Goal: Browse casually: Explore the website without a specific task or goal

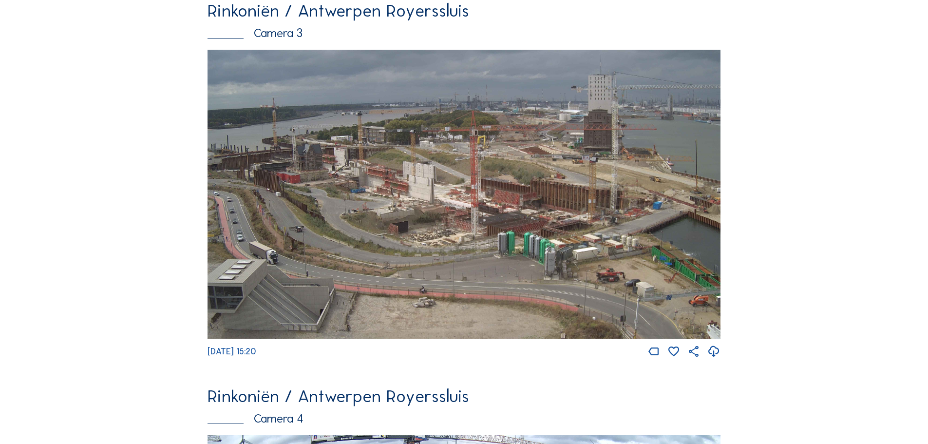
scroll to position [1365, 0]
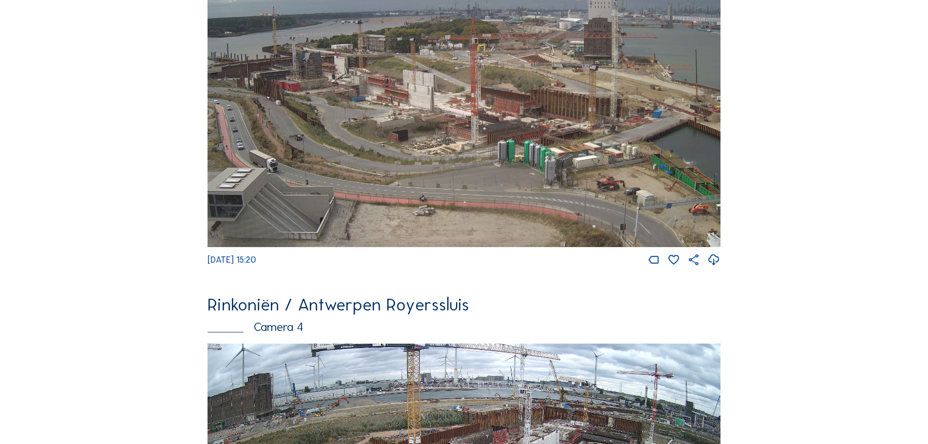
click at [652, 140] on img at bounding box center [464, 102] width 513 height 289
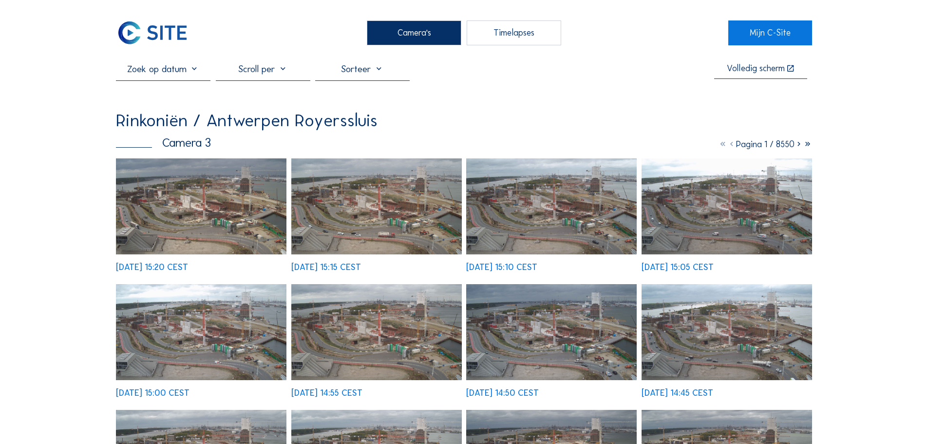
click at [221, 202] on img at bounding box center [201, 206] width 171 height 96
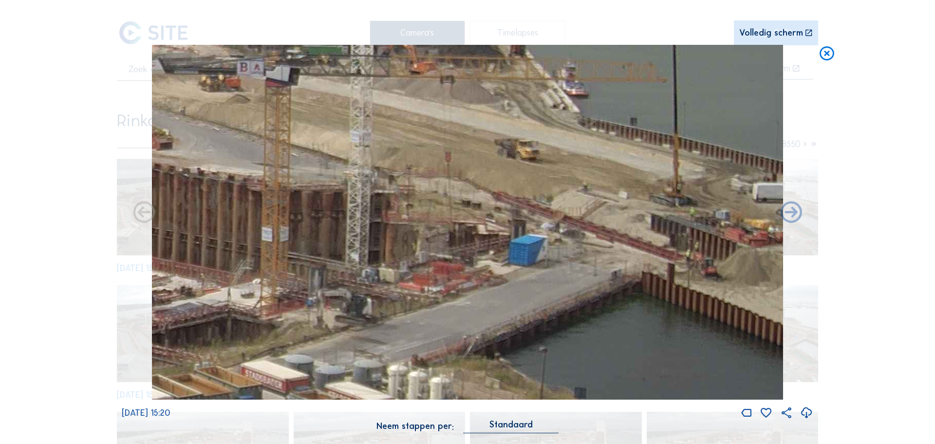
drag, startPoint x: 656, startPoint y: 277, endPoint x: 501, endPoint y: 299, distance: 156.5
click at [501, 299] on img at bounding box center [467, 222] width 631 height 355
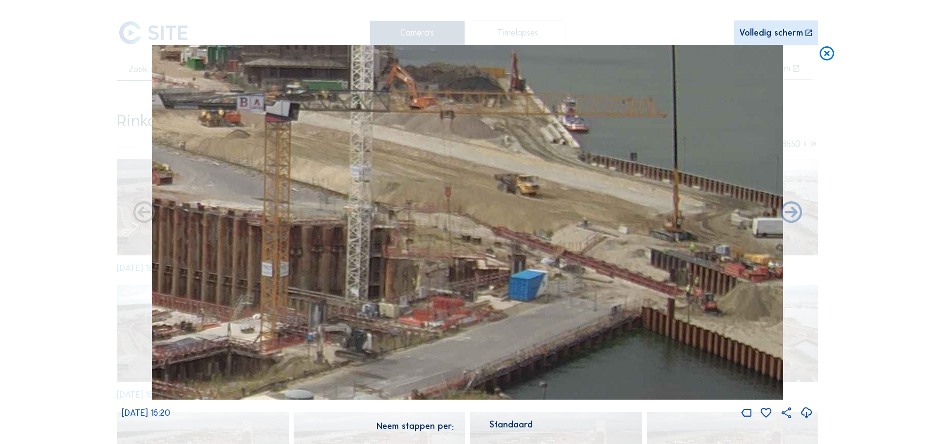
drag, startPoint x: 574, startPoint y: 290, endPoint x: 555, endPoint y: 318, distance: 33.7
click at [555, 318] on img at bounding box center [467, 222] width 631 height 355
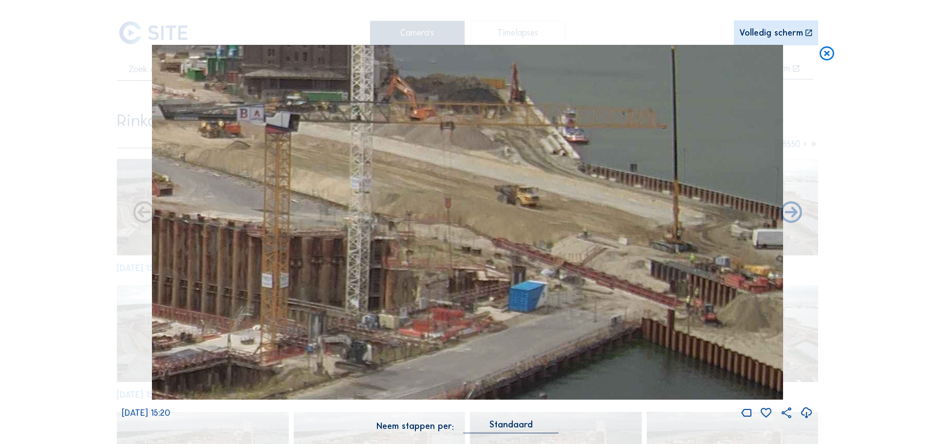
drag, startPoint x: 571, startPoint y: 306, endPoint x: 560, endPoint y: 318, distance: 15.2
click at [560, 318] on img at bounding box center [467, 222] width 631 height 355
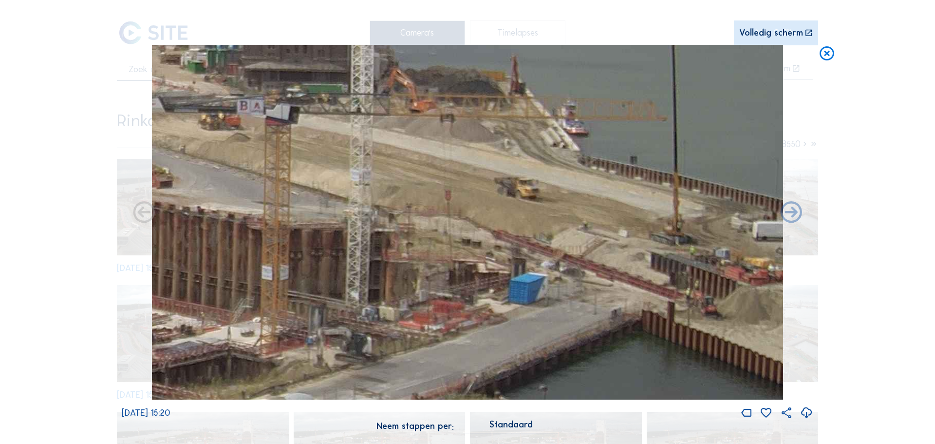
drag, startPoint x: 561, startPoint y: 278, endPoint x: 556, endPoint y: 270, distance: 9.2
click at [556, 270] on img at bounding box center [467, 222] width 631 height 355
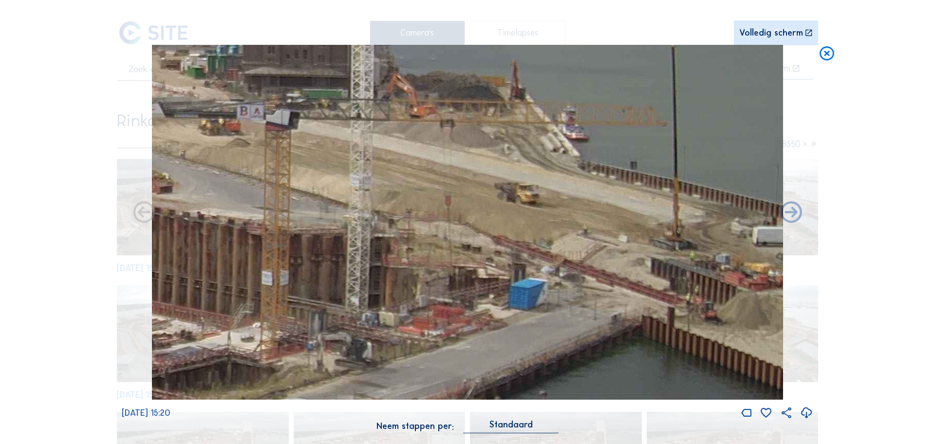
drag, startPoint x: 693, startPoint y: 331, endPoint x: 687, endPoint y: 338, distance: 8.6
click at [687, 338] on img at bounding box center [467, 222] width 631 height 355
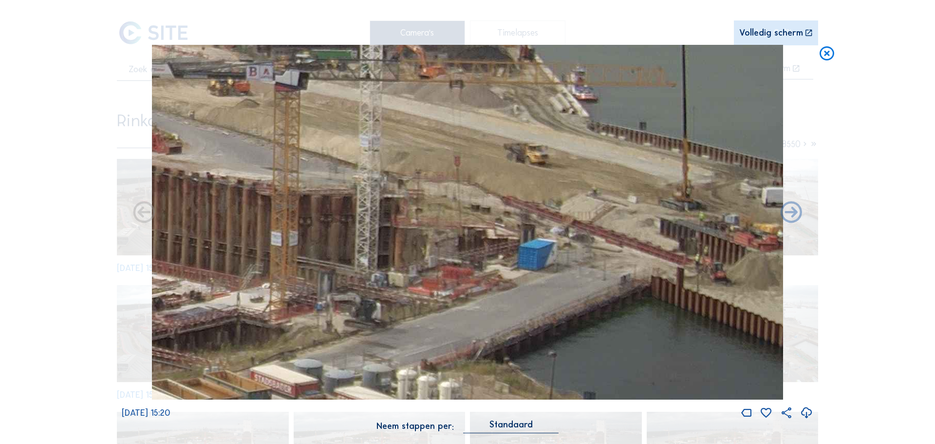
drag, startPoint x: 581, startPoint y: 350, endPoint x: 591, endPoint y: 309, distance: 41.5
click at [591, 309] on img at bounding box center [467, 222] width 631 height 355
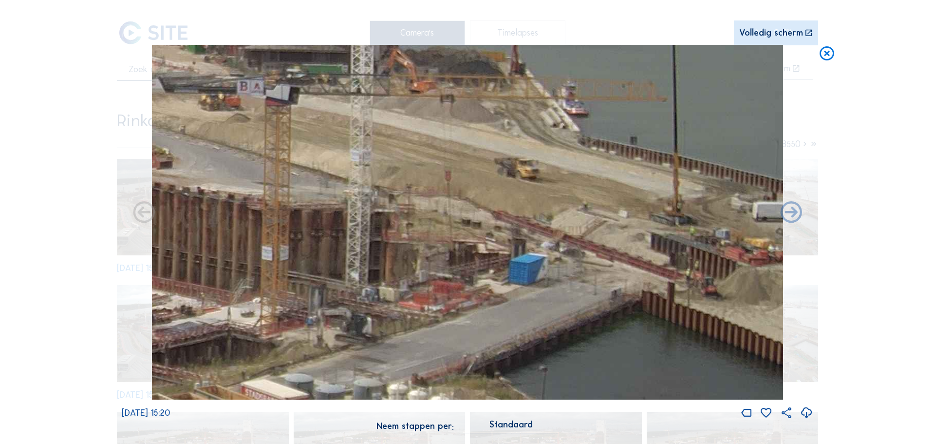
drag, startPoint x: 701, startPoint y: 271, endPoint x: 607, endPoint y: 286, distance: 95.2
click at [607, 286] on img at bounding box center [467, 222] width 631 height 355
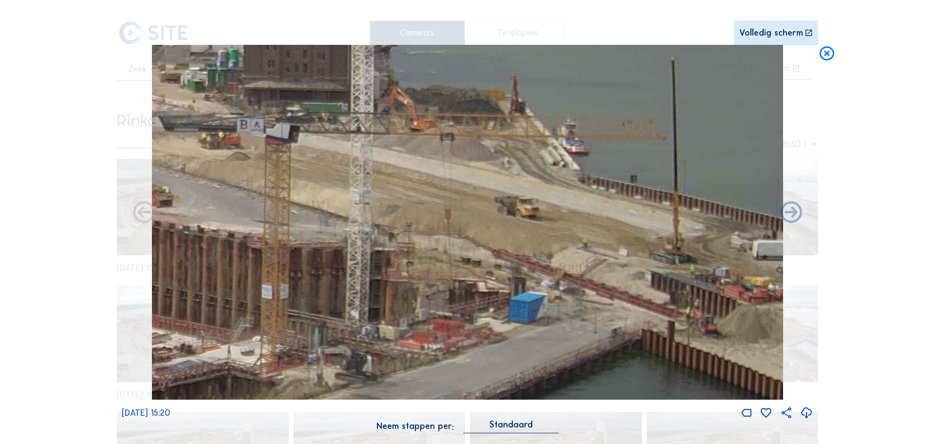
drag, startPoint x: 720, startPoint y: 292, endPoint x: 693, endPoint y: 331, distance: 46.9
click at [693, 331] on img at bounding box center [467, 222] width 631 height 355
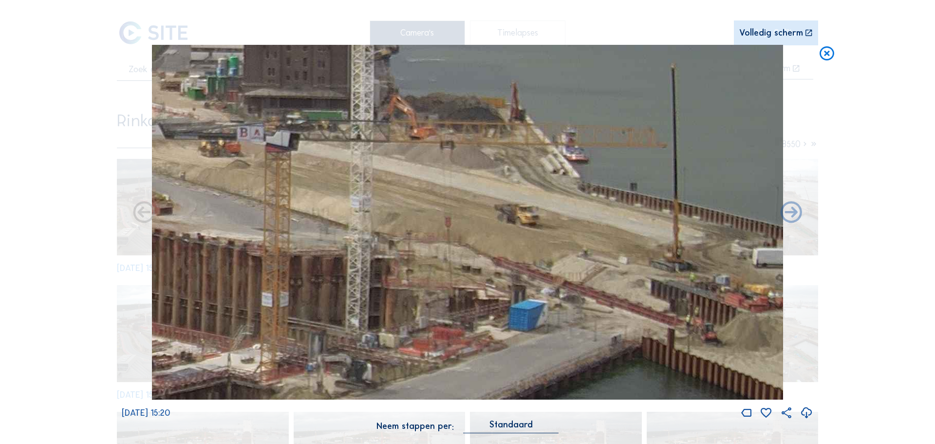
drag, startPoint x: 602, startPoint y: 249, endPoint x: 594, endPoint y: 246, distance: 8.5
click at [603, 249] on img at bounding box center [467, 222] width 631 height 355
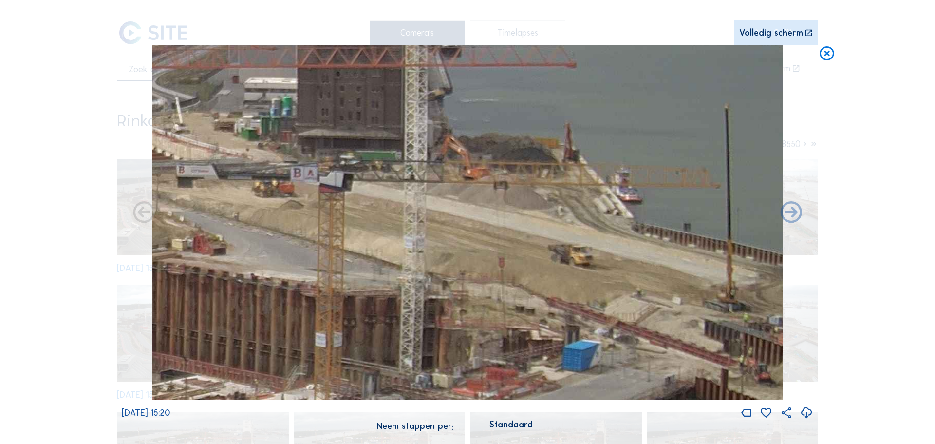
drag, startPoint x: 578, startPoint y: 341, endPoint x: 489, endPoint y: 289, distance: 103.2
click at [489, 289] on img at bounding box center [467, 222] width 631 height 355
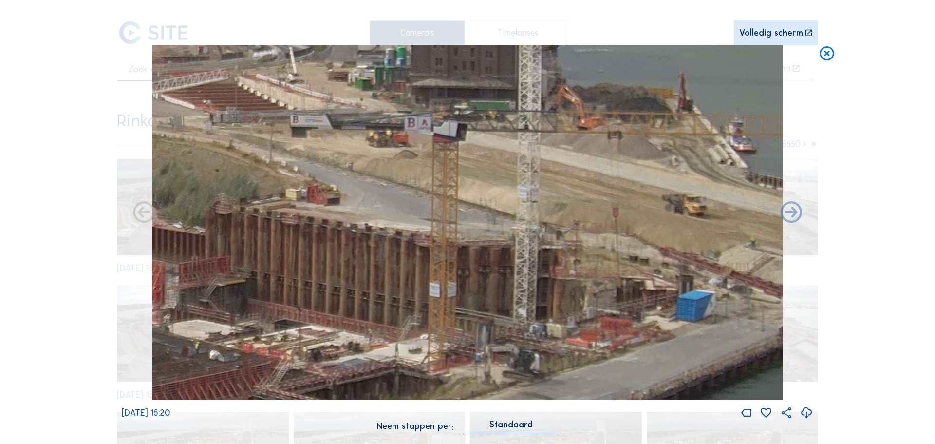
drag, startPoint x: 558, startPoint y: 272, endPoint x: 680, endPoint y: 224, distance: 131.0
click at [680, 224] on img at bounding box center [467, 222] width 631 height 355
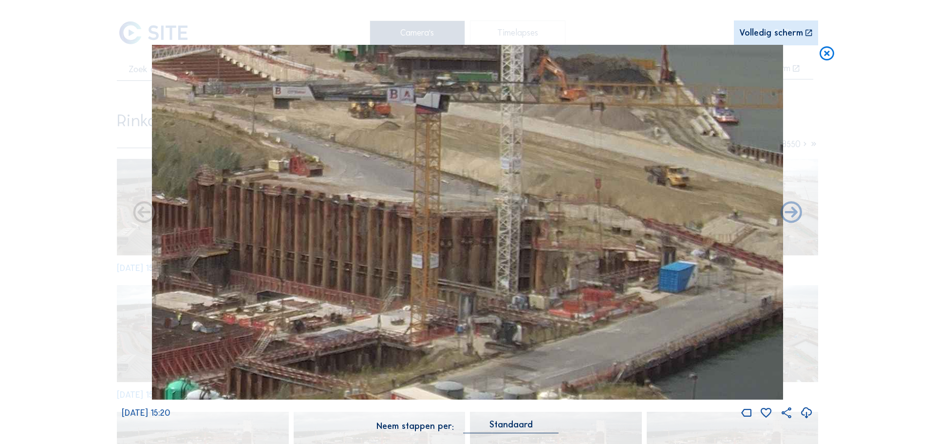
drag, startPoint x: 631, startPoint y: 290, endPoint x: 613, endPoint y: 262, distance: 33.7
click at [613, 262] on img at bounding box center [467, 222] width 631 height 355
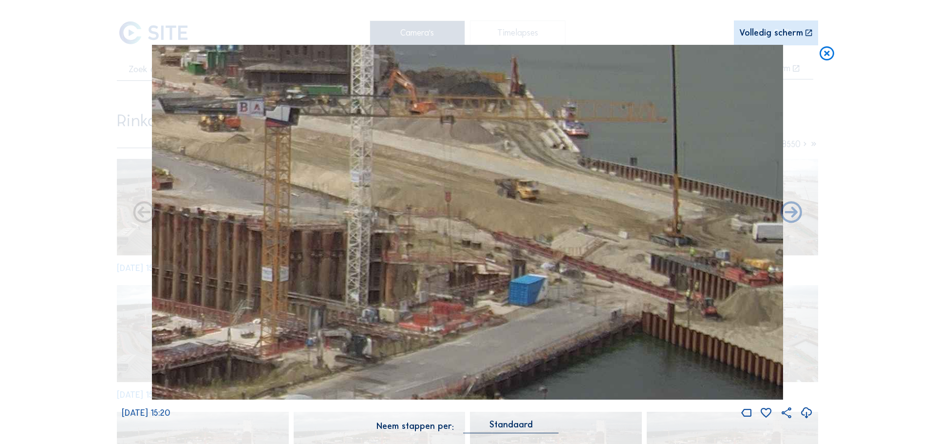
drag, startPoint x: 588, startPoint y: 280, endPoint x: 411, endPoint y: 290, distance: 177.1
click at [411, 290] on img at bounding box center [467, 222] width 631 height 355
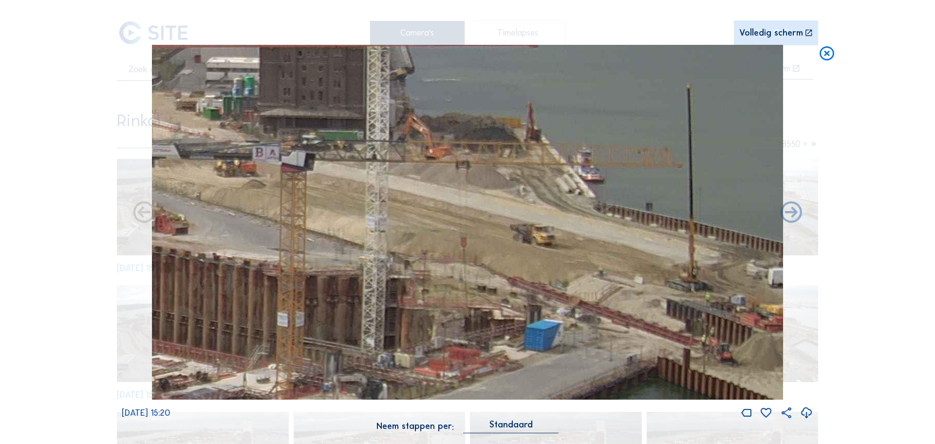
drag, startPoint x: 630, startPoint y: 273, endPoint x: 553, endPoint y: 328, distance: 94.2
click at [571, 324] on img at bounding box center [467, 222] width 631 height 355
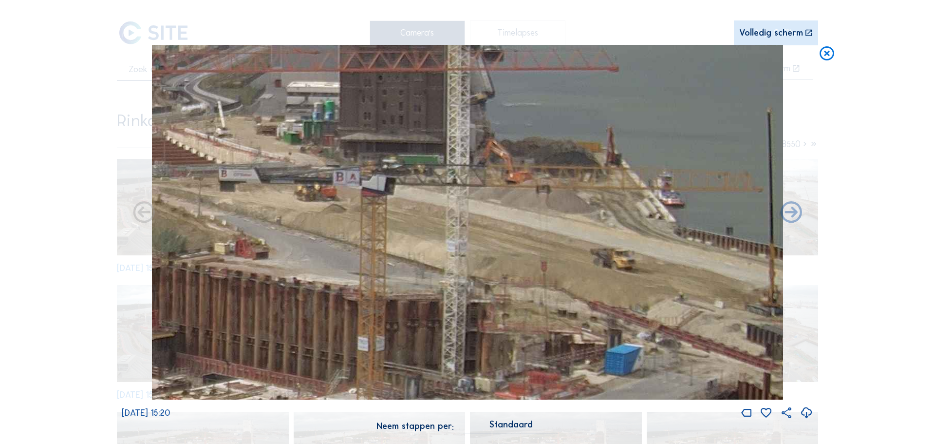
drag, startPoint x: 451, startPoint y: 203, endPoint x: 535, endPoint y: 221, distance: 86.3
click at [535, 221] on img at bounding box center [467, 222] width 631 height 355
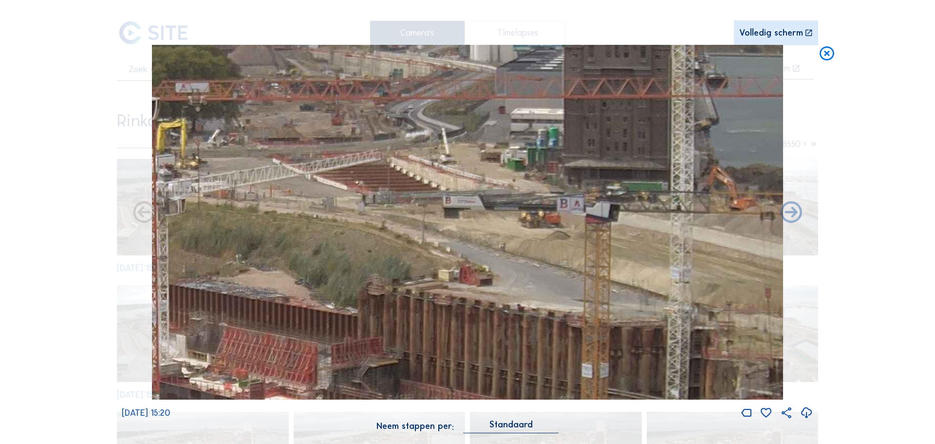
drag, startPoint x: 397, startPoint y: 229, endPoint x: 621, endPoint y: 255, distance: 225.7
click at [621, 255] on img at bounding box center [467, 222] width 631 height 355
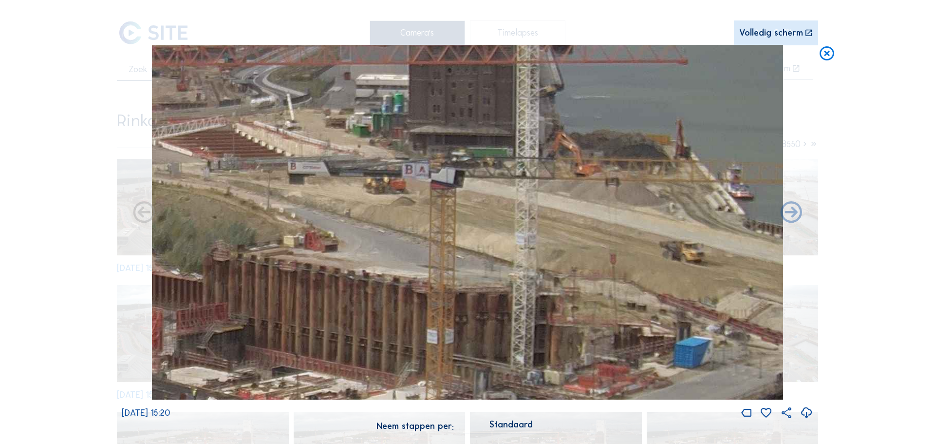
drag, startPoint x: 548, startPoint y: 235, endPoint x: 409, endPoint y: 201, distance: 143.0
click at [409, 201] on img at bounding box center [467, 222] width 631 height 355
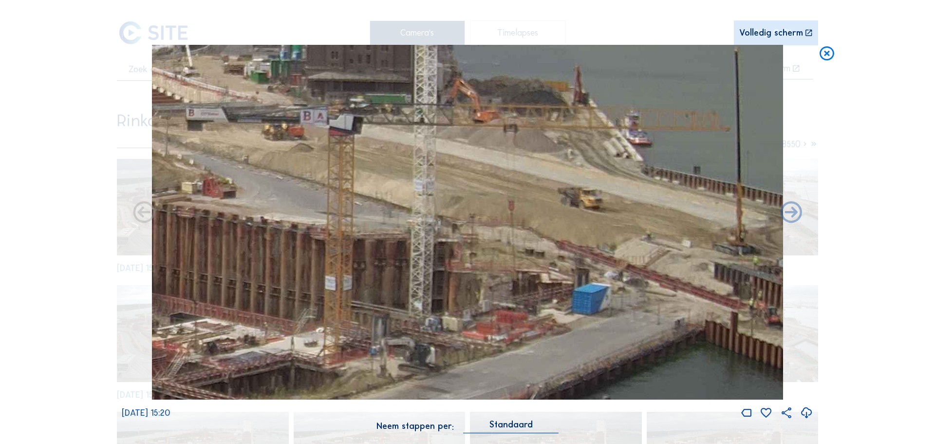
drag, startPoint x: 514, startPoint y: 257, endPoint x: 415, endPoint y: 213, distance: 107.6
click at [415, 213] on img at bounding box center [467, 222] width 631 height 355
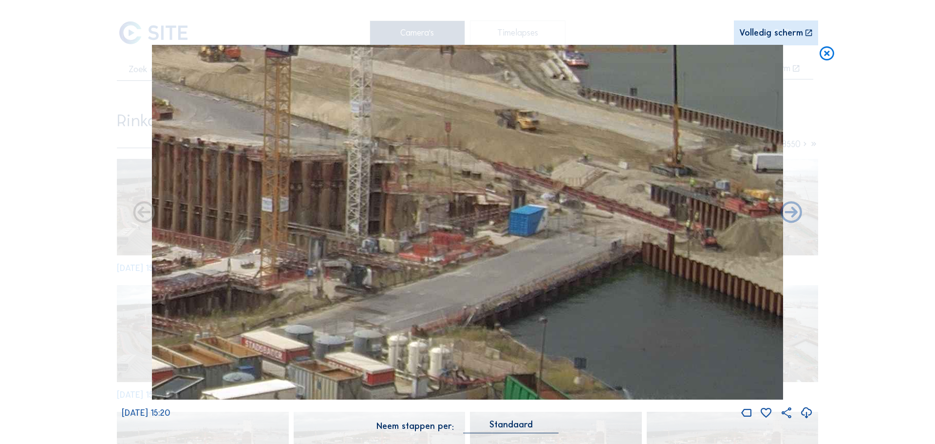
drag, startPoint x: 527, startPoint y: 239, endPoint x: 358, endPoint y: 162, distance: 185.8
click at [358, 162] on img at bounding box center [467, 222] width 631 height 355
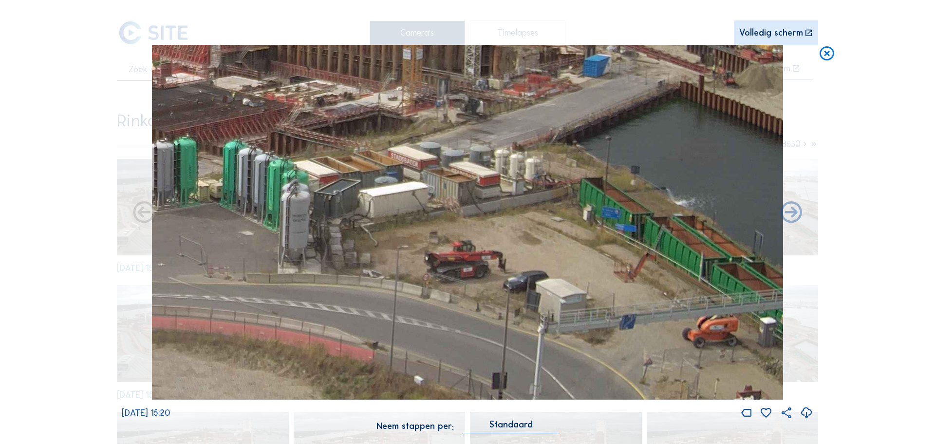
drag, startPoint x: 500, startPoint y: 177, endPoint x: 481, endPoint y: 93, distance: 85.9
click at [481, 93] on img at bounding box center [467, 222] width 631 height 355
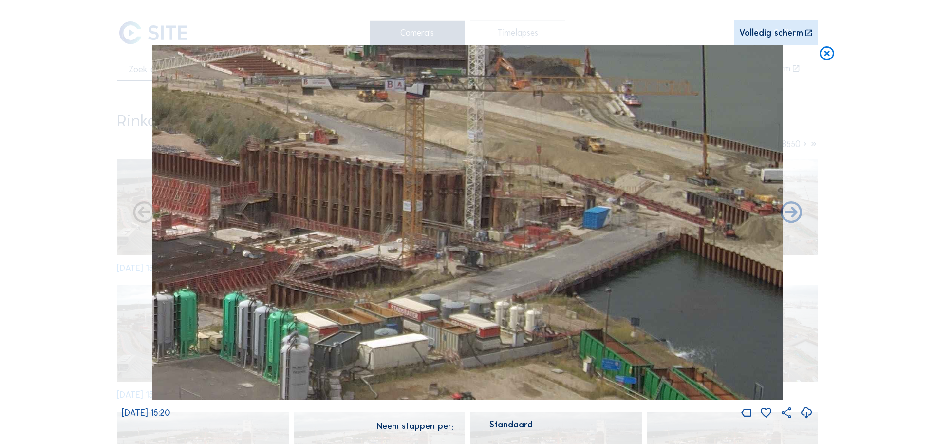
drag, startPoint x: 530, startPoint y: 186, endPoint x: 424, endPoint y: 347, distance: 193.3
click at [424, 347] on img at bounding box center [467, 222] width 631 height 355
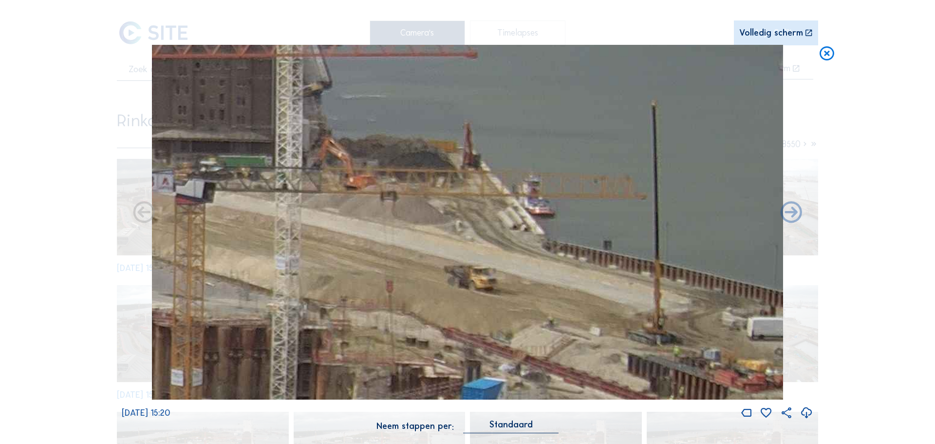
drag, startPoint x: 619, startPoint y: 229, endPoint x: 414, endPoint y: 371, distance: 249.1
click at [414, 371] on img at bounding box center [467, 222] width 631 height 355
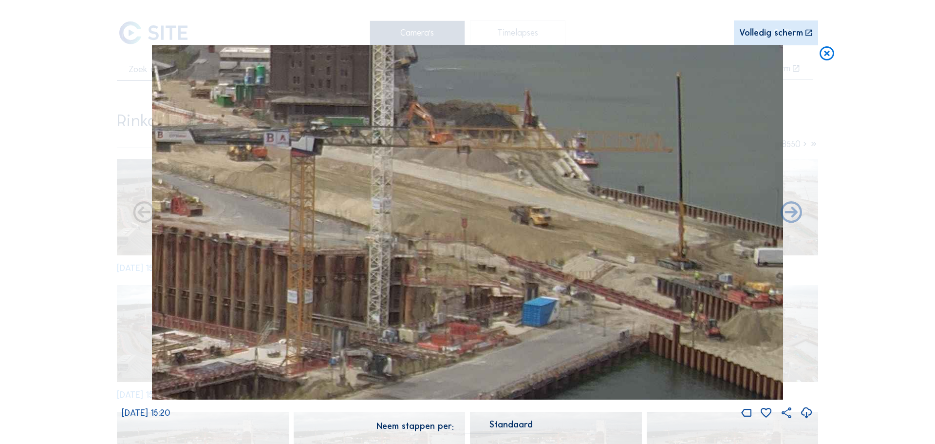
drag, startPoint x: 479, startPoint y: 323, endPoint x: 443, endPoint y: 246, distance: 84.8
click at [443, 246] on img at bounding box center [467, 222] width 631 height 355
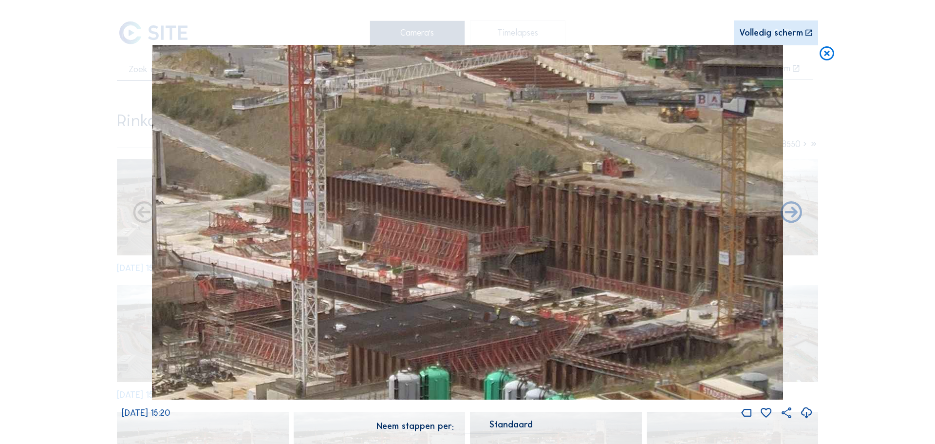
drag, startPoint x: 410, startPoint y: 257, endPoint x: 679, endPoint y: 189, distance: 276.9
click at [679, 189] on img at bounding box center [467, 222] width 631 height 355
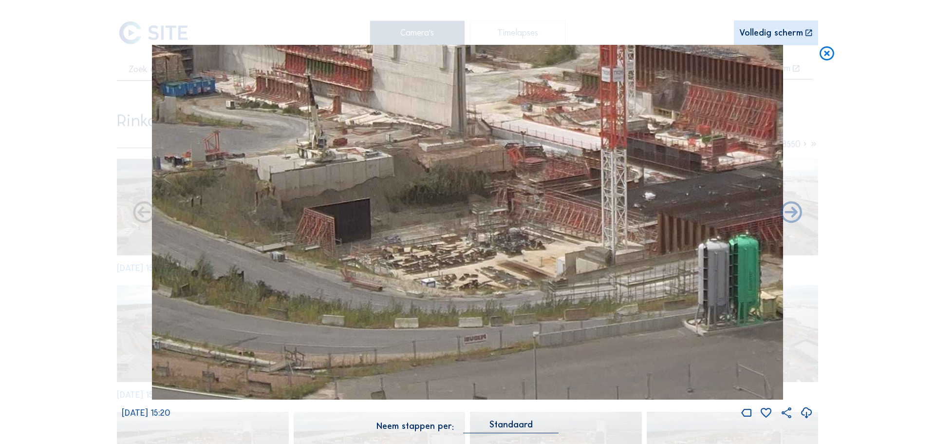
drag, startPoint x: 392, startPoint y: 261, endPoint x: 705, endPoint y: 127, distance: 340.5
click at [705, 127] on img at bounding box center [467, 222] width 631 height 355
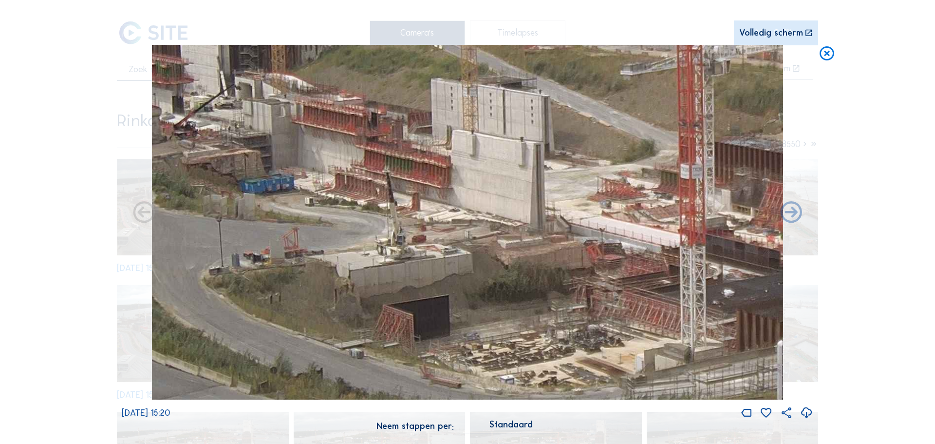
drag, startPoint x: 518, startPoint y: 190, endPoint x: 589, endPoint y: 285, distance: 118.3
click at [589, 285] on img at bounding box center [467, 222] width 631 height 355
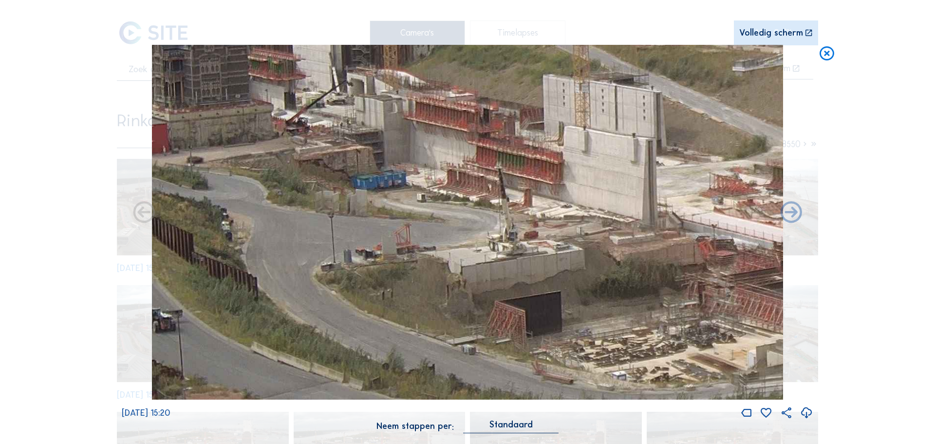
drag, startPoint x: 391, startPoint y: 217, endPoint x: 503, endPoint y: 213, distance: 112.1
click at [503, 213] on img at bounding box center [467, 222] width 631 height 355
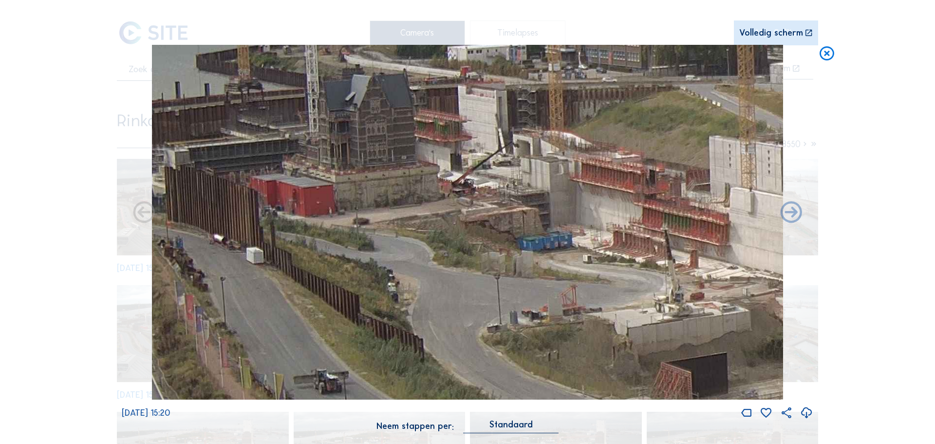
drag, startPoint x: 390, startPoint y: 168, endPoint x: 549, endPoint y: 222, distance: 167.3
click at [549, 222] on img at bounding box center [467, 222] width 631 height 355
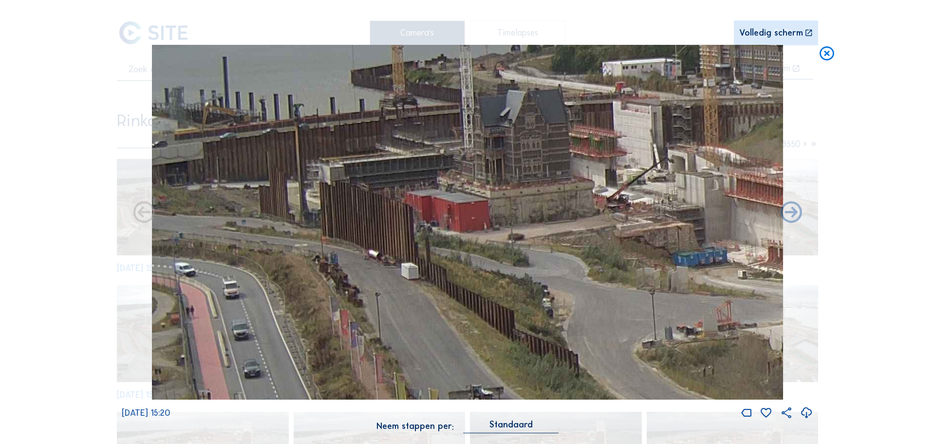
drag, startPoint x: 417, startPoint y: 176, endPoint x: 574, endPoint y: 187, distance: 157.7
click at [574, 187] on img at bounding box center [467, 222] width 631 height 355
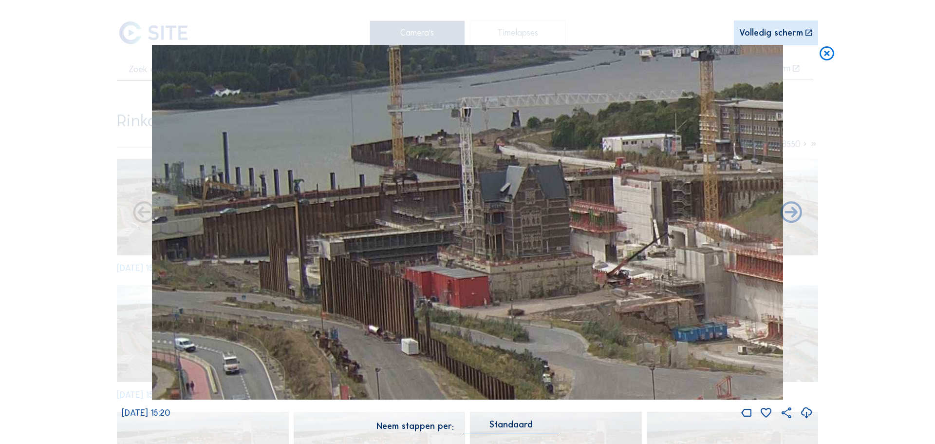
drag, startPoint x: 402, startPoint y: 222, endPoint x: 459, endPoint y: 268, distance: 73.8
click at [459, 268] on img at bounding box center [467, 222] width 631 height 355
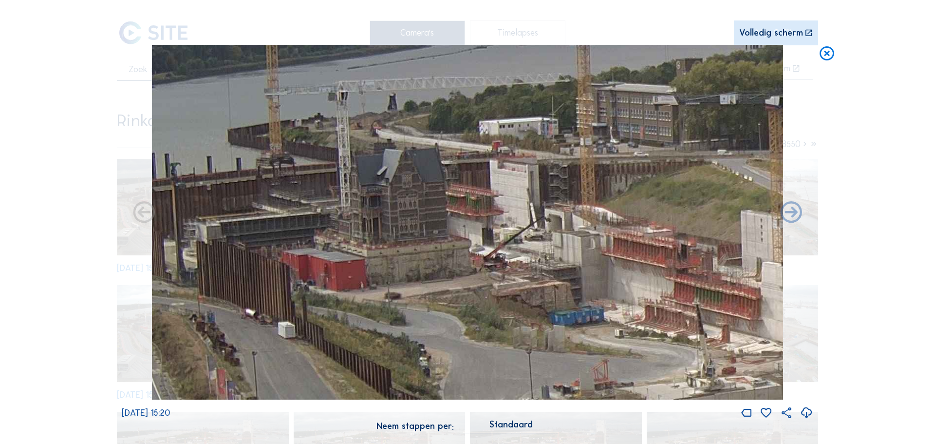
drag, startPoint x: 402, startPoint y: 129, endPoint x: 244, endPoint y: 54, distance: 175.5
click at [244, 54] on img at bounding box center [467, 222] width 631 height 355
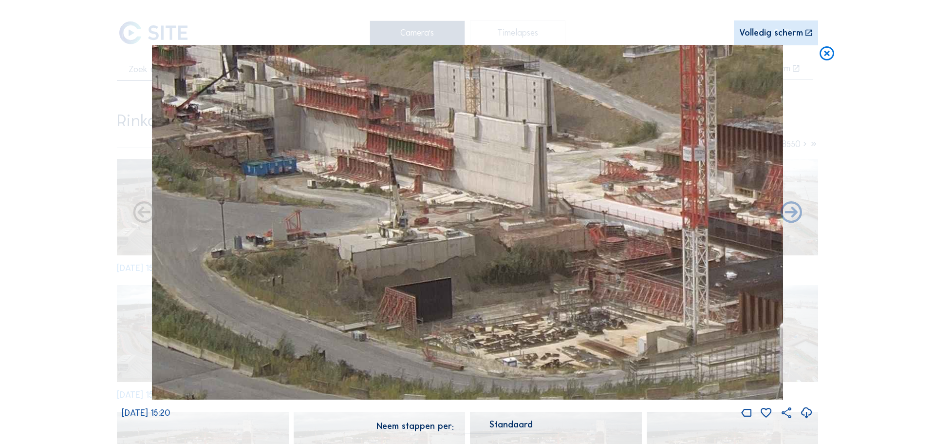
drag, startPoint x: 470, startPoint y: 143, endPoint x: 364, endPoint y: 105, distance: 112.4
click at [364, 105] on img at bounding box center [467, 222] width 631 height 355
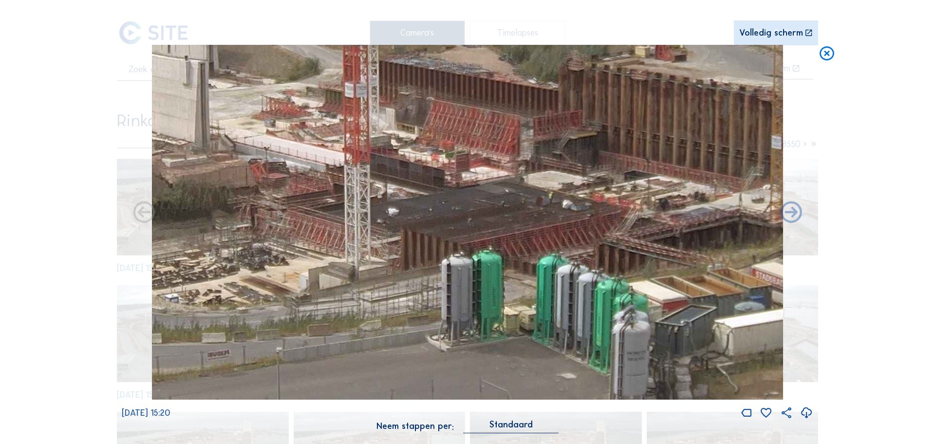
drag, startPoint x: 585, startPoint y: 188, endPoint x: 512, endPoint y: 179, distance: 73.6
click at [247, 123] on img at bounding box center [467, 222] width 631 height 355
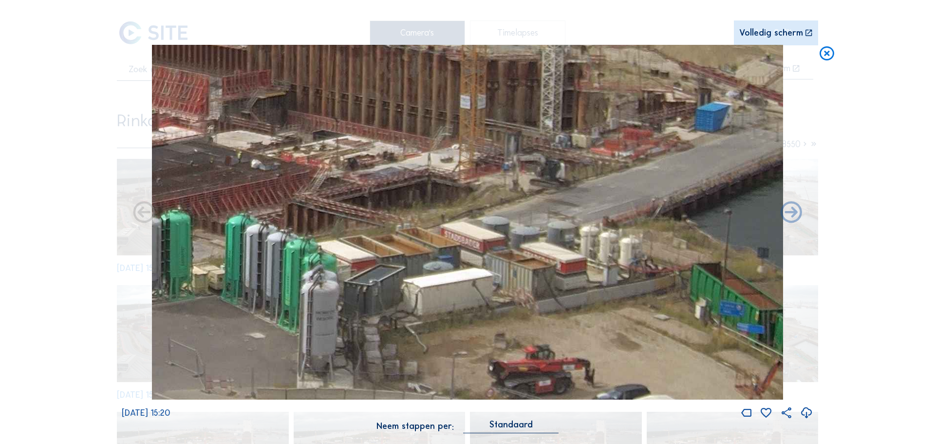
drag, startPoint x: 651, startPoint y: 212, endPoint x: 341, endPoint y: 172, distance: 313.5
click at [341, 172] on img at bounding box center [467, 222] width 631 height 355
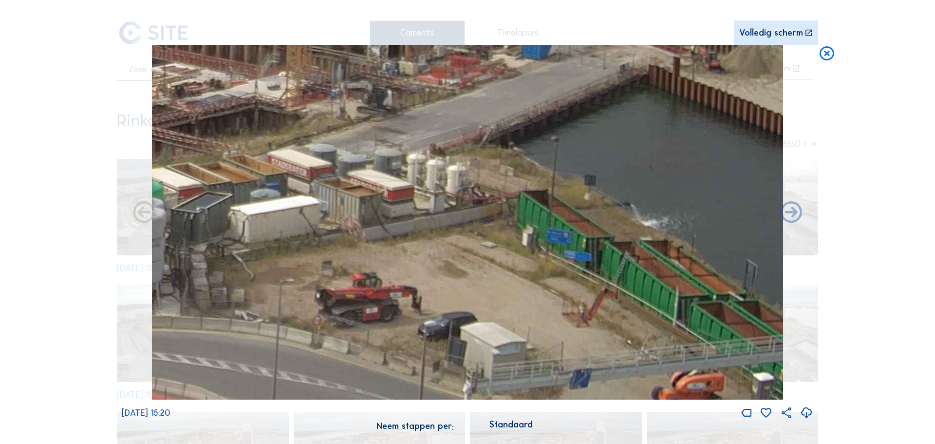
drag, startPoint x: 642, startPoint y: 239, endPoint x: 136, endPoint y: 154, distance: 513.3
click at [136, 154] on div "[DATE] 15:20" at bounding box center [468, 232] width 692 height 375
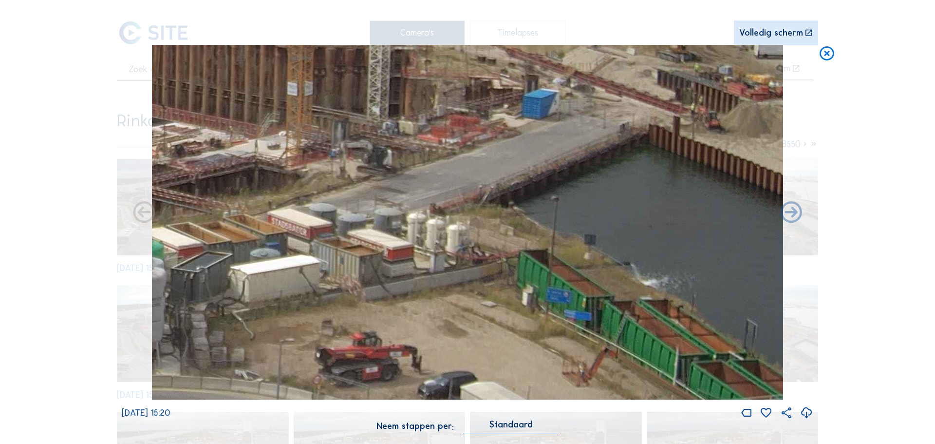
drag, startPoint x: 416, startPoint y: 308, endPoint x: 299, endPoint y: 306, distance: 116.5
click at [296, 323] on img at bounding box center [467, 222] width 631 height 355
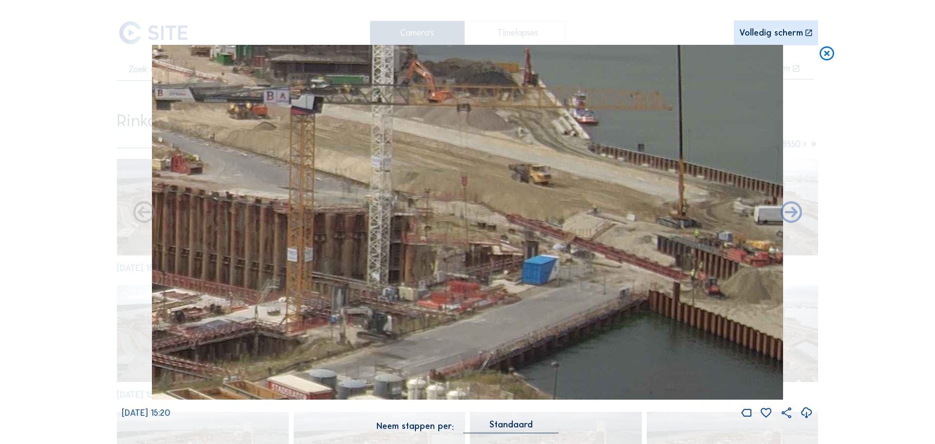
drag
click at [417, 316] on img at bounding box center [467, 222] width 631 height 355
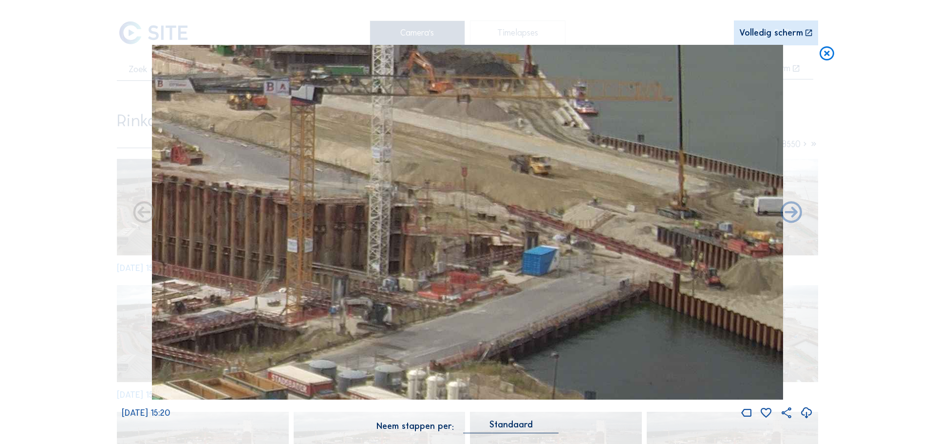
click at [413, 306] on img at bounding box center [467, 222] width 631 height 355
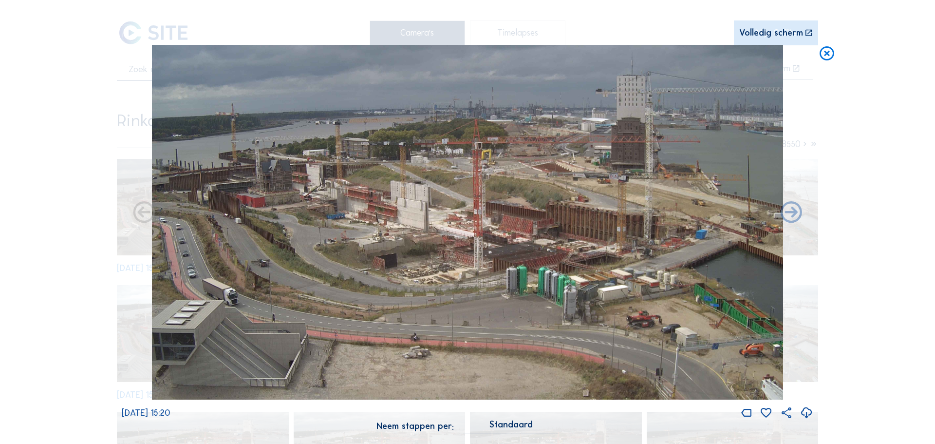
click at [453, 160] on img at bounding box center [467, 222] width 631 height 355
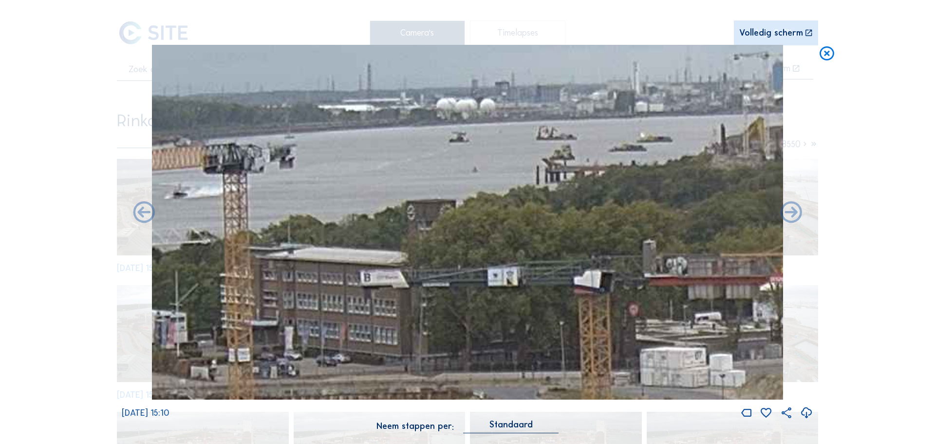
drag, startPoint x: 577, startPoint y: 155, endPoint x: 643, endPoint y: 144, distance: 66.2
click at [643, 144] on img at bounding box center [467, 222] width 631 height 355
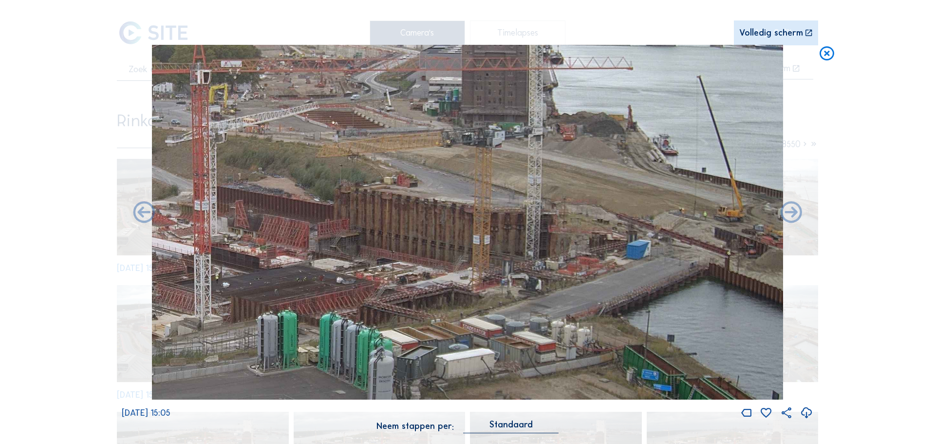
drag, startPoint x: 576, startPoint y: 221, endPoint x: 540, endPoint y: 217, distance: 36.7
click at [540, 217] on img at bounding box center [467, 222] width 631 height 355
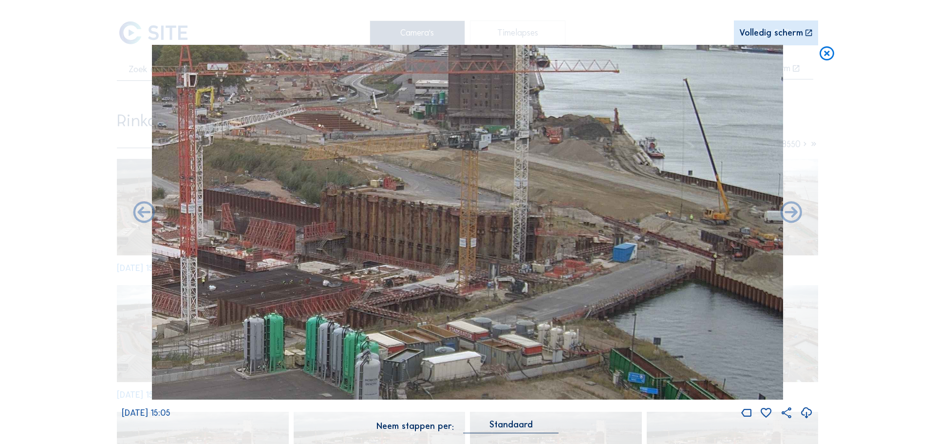
drag, startPoint x: 595, startPoint y: 241, endPoint x: 552, endPoint y: 237, distance: 43.5
click at [552, 237] on img at bounding box center [467, 222] width 631 height 355
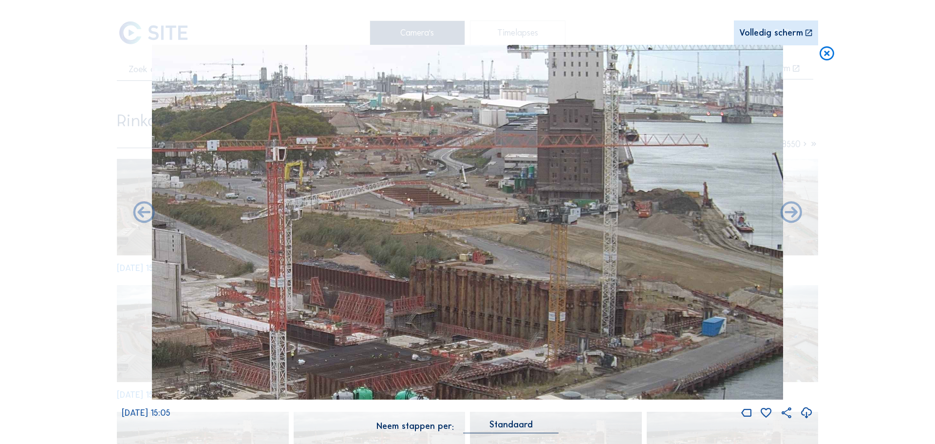
drag, startPoint x: 386, startPoint y: 239, endPoint x: 465, endPoint y: 310, distance: 105.9
click at [465, 310] on img at bounding box center [467, 222] width 631 height 355
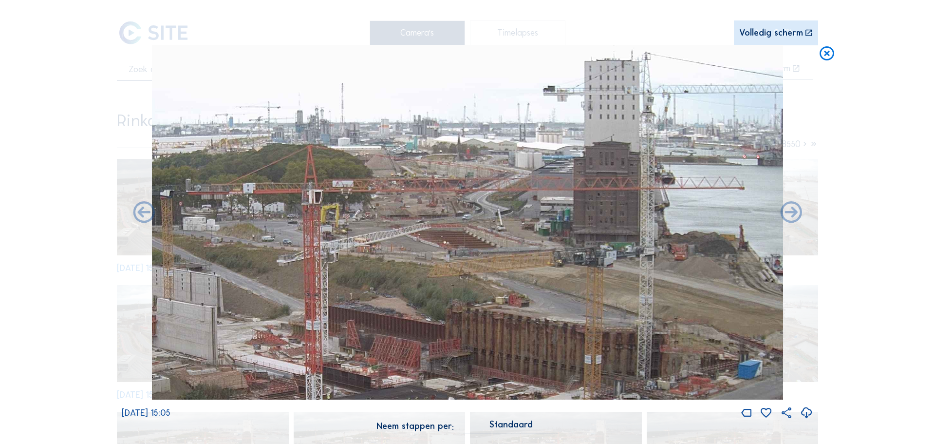
drag, startPoint x: 512, startPoint y: 223, endPoint x: 552, endPoint y: 268, distance: 60.8
click at [552, 268] on img at bounding box center [467, 222] width 631 height 355
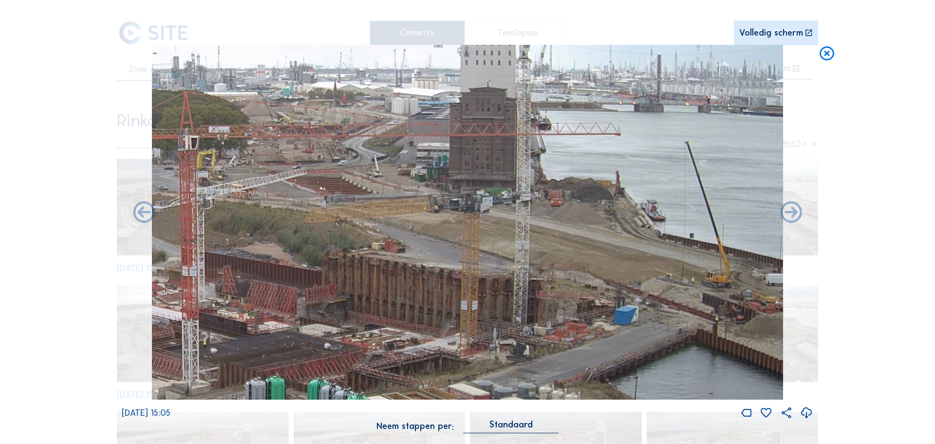
drag, startPoint x: 641, startPoint y: 236, endPoint x: 514, endPoint y: 179, distance: 139.8
click at [514, 179] on img at bounding box center [467, 222] width 631 height 355
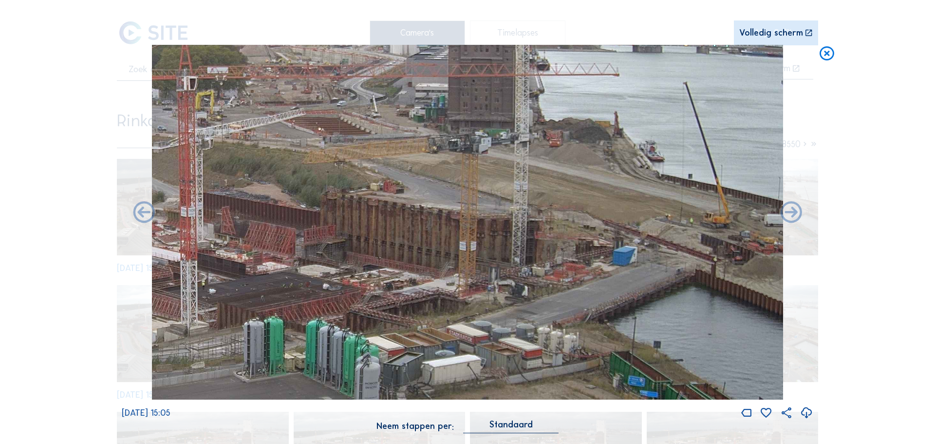
drag, startPoint x: 523, startPoint y: 235, endPoint x: 477, endPoint y: 190, distance: 64.8
click at [477, 190] on img at bounding box center [467, 222] width 631 height 355
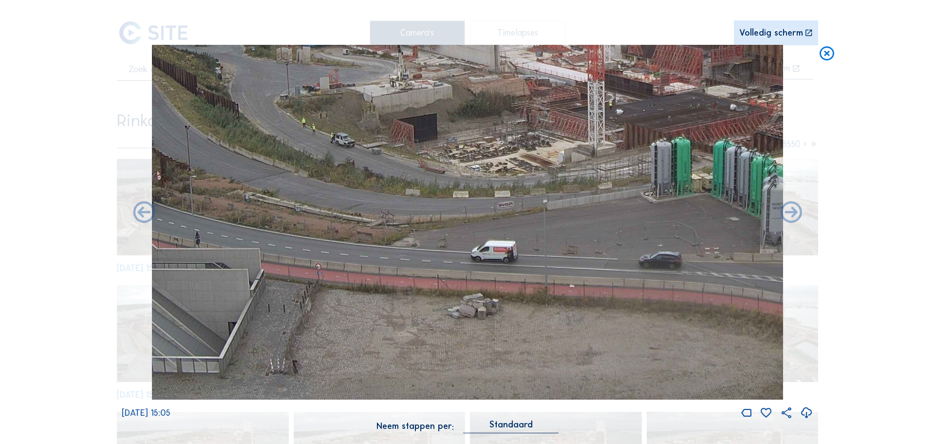
drag, startPoint x: 253, startPoint y: 264, endPoint x: 661, endPoint y: 19, distance: 475.4
click at [661, 19] on div "Scroll om door de tijd te reizen | Druk op de 'Alt'-knop + scroll om te Zoomen …" at bounding box center [468, 221] width 692 height 443
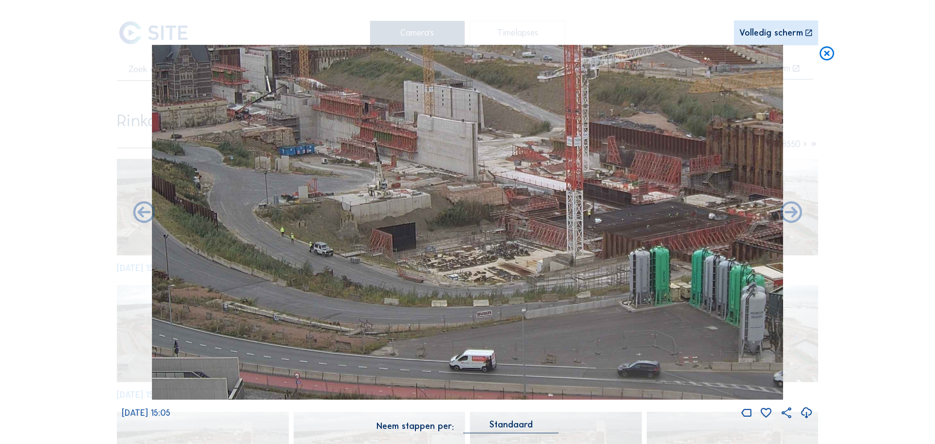
drag, startPoint x: 531, startPoint y: 333, endPoint x: 534, endPoint y: 348, distance: 15.5
click at [534, 348] on img at bounding box center [467, 222] width 631 height 355
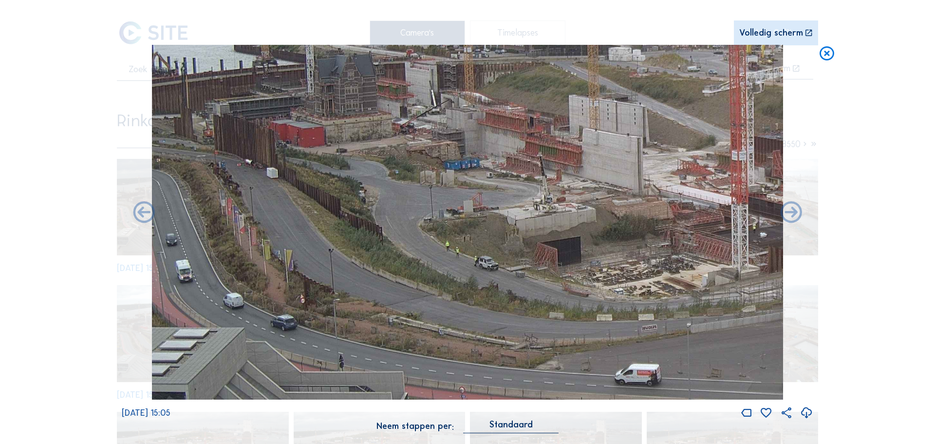
drag, startPoint x: 307, startPoint y: 140, endPoint x: 410, endPoint y: 143, distance: 102.4
click at [410, 143] on img at bounding box center [467, 222] width 631 height 355
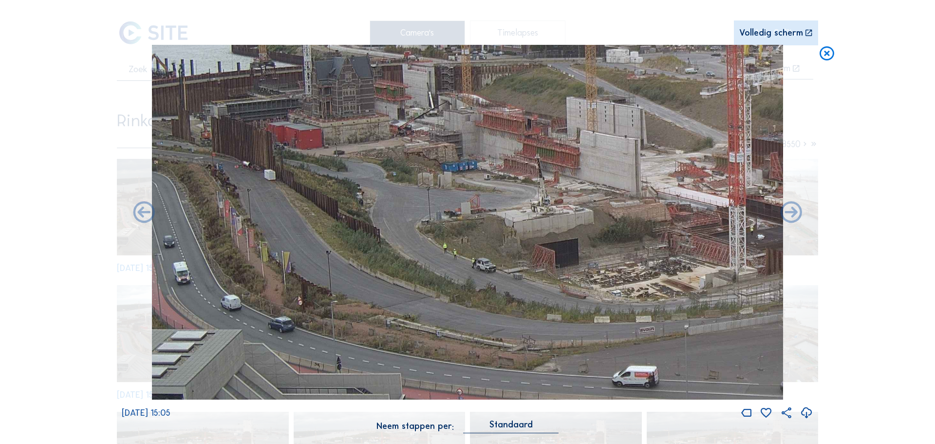
drag, startPoint x: 453, startPoint y: 206, endPoint x: 432, endPoint y: 210, distance: 21.7
click at [446, 205] on img at bounding box center [467, 222] width 631 height 355
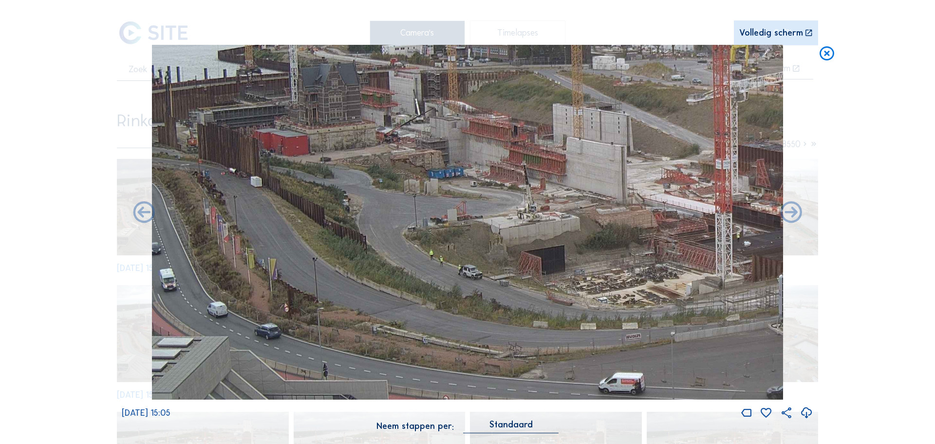
drag, startPoint x: 476, startPoint y: 282, endPoint x: 467, endPoint y: 291, distance: 12.1
click at [467, 291] on img at bounding box center [467, 222] width 631 height 355
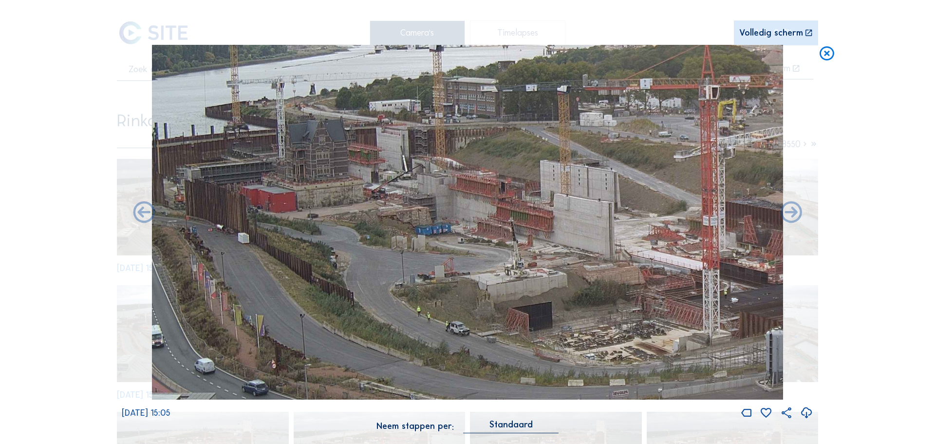
click at [511, 288] on img at bounding box center [467, 222] width 631 height 355
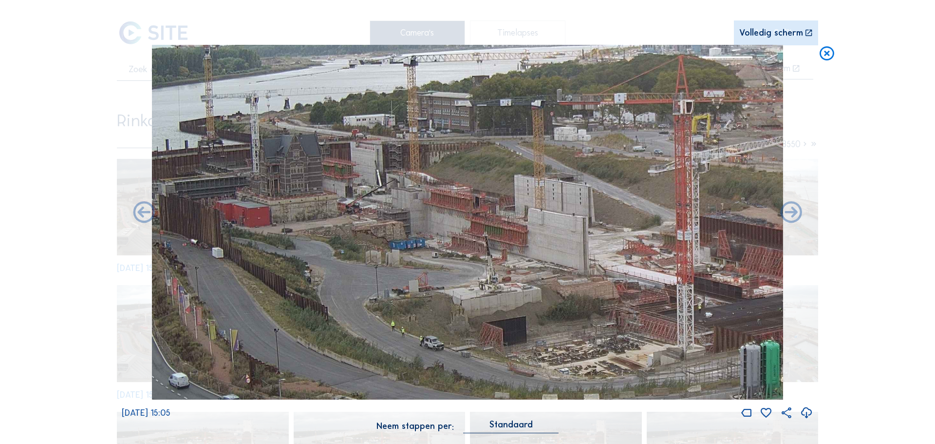
drag, startPoint x: 497, startPoint y: 301, endPoint x: 475, endPoint y: 311, distance: 25.1
click at [475, 311] on img at bounding box center [467, 222] width 631 height 355
